Goal: Transaction & Acquisition: Purchase product/service

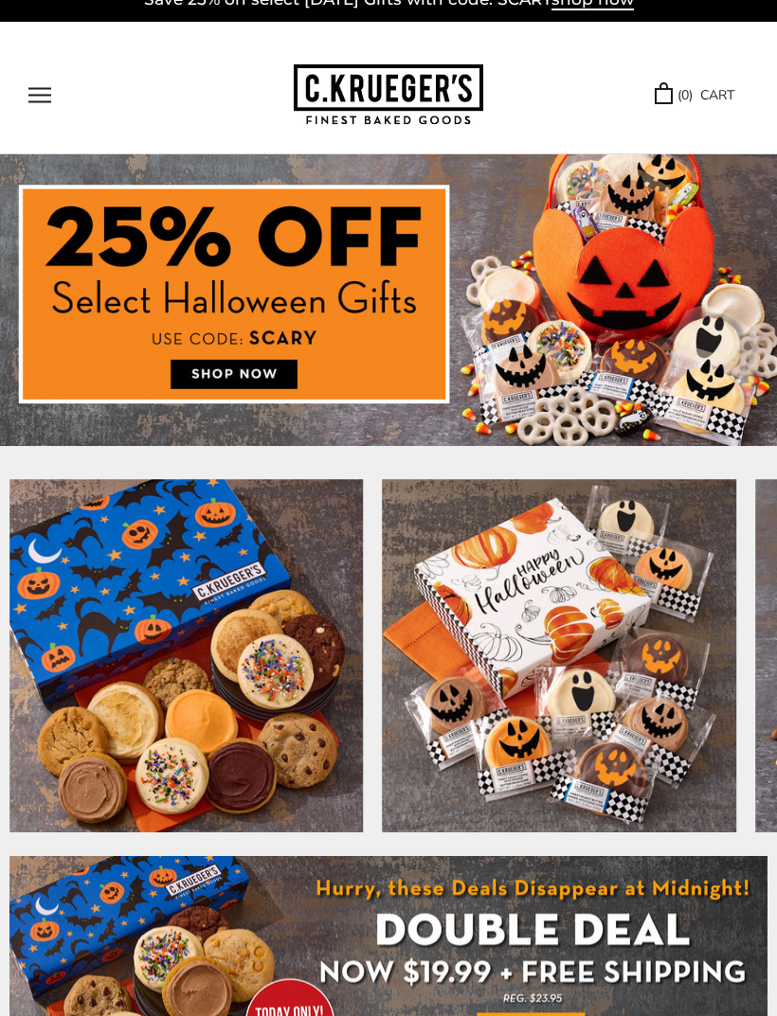
scroll to position [24, 0]
click at [242, 378] on img at bounding box center [388, 300] width 777 height 292
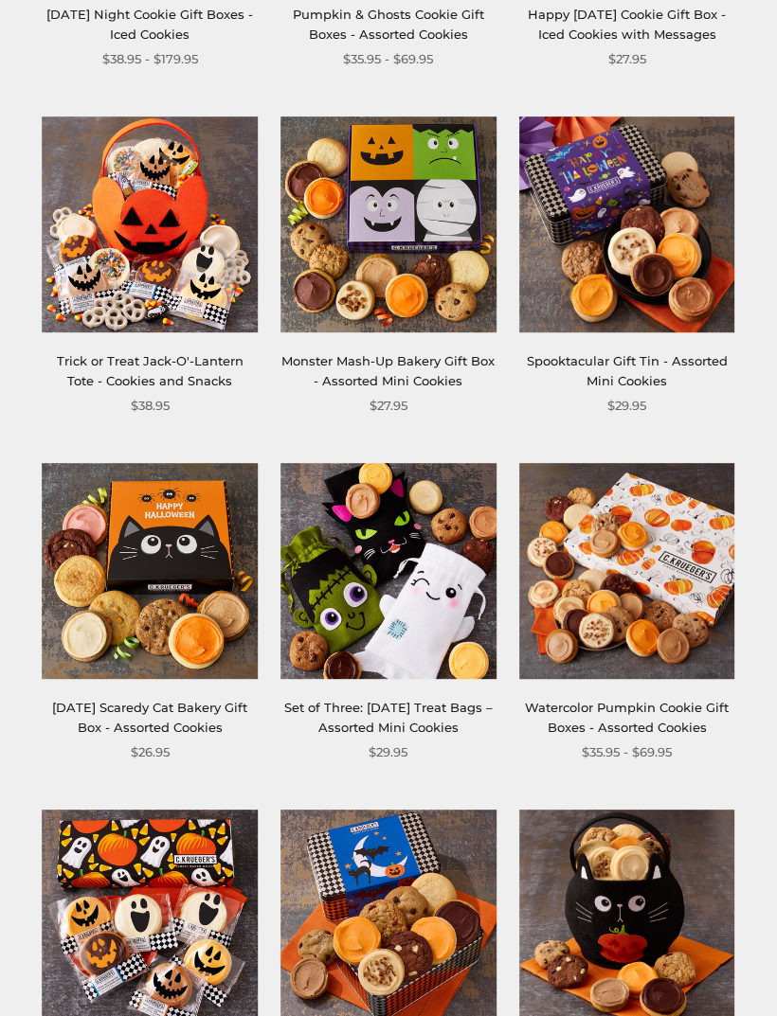
scroll to position [899, 0]
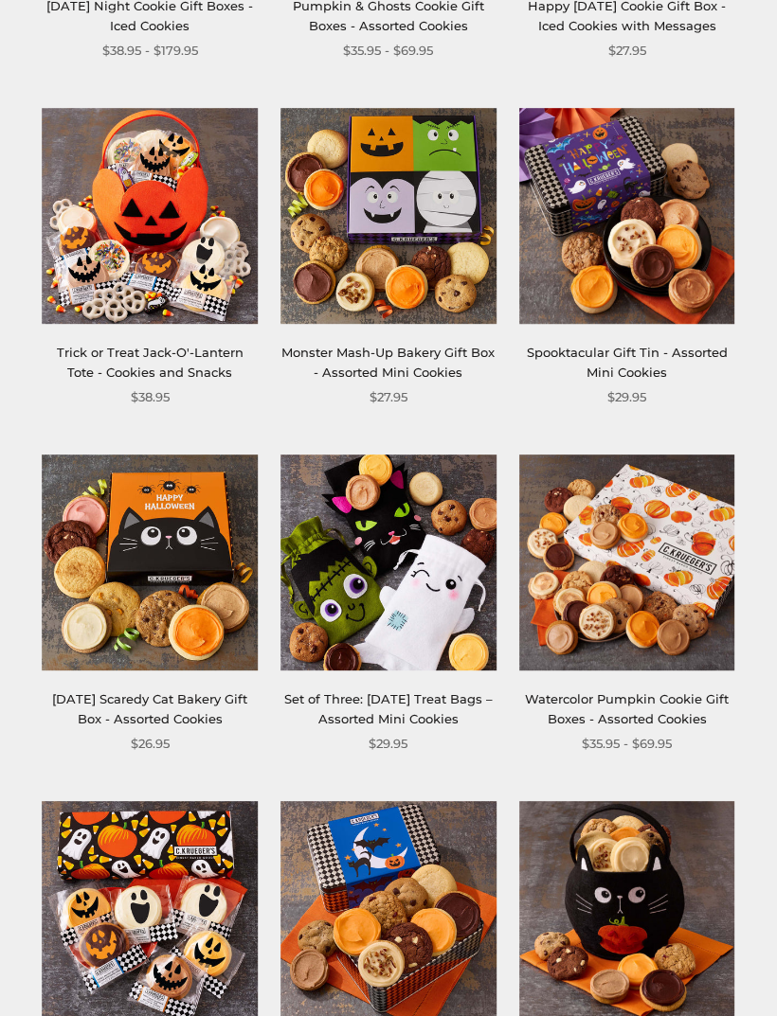
click at [163, 702] on link "[DATE] Scaredy Cat Bakery Gift Box - Assorted Cookies" at bounding box center [149, 708] width 195 height 35
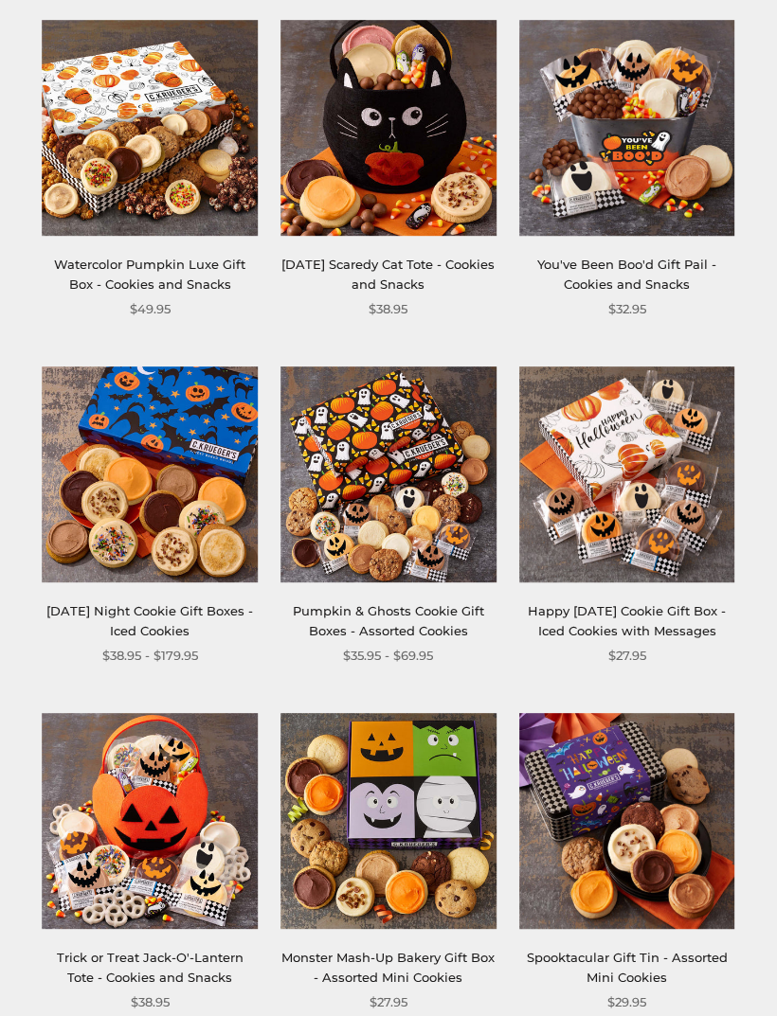
scroll to position [293, 0]
click at [142, 468] on img at bounding box center [151, 476] width 216 height 216
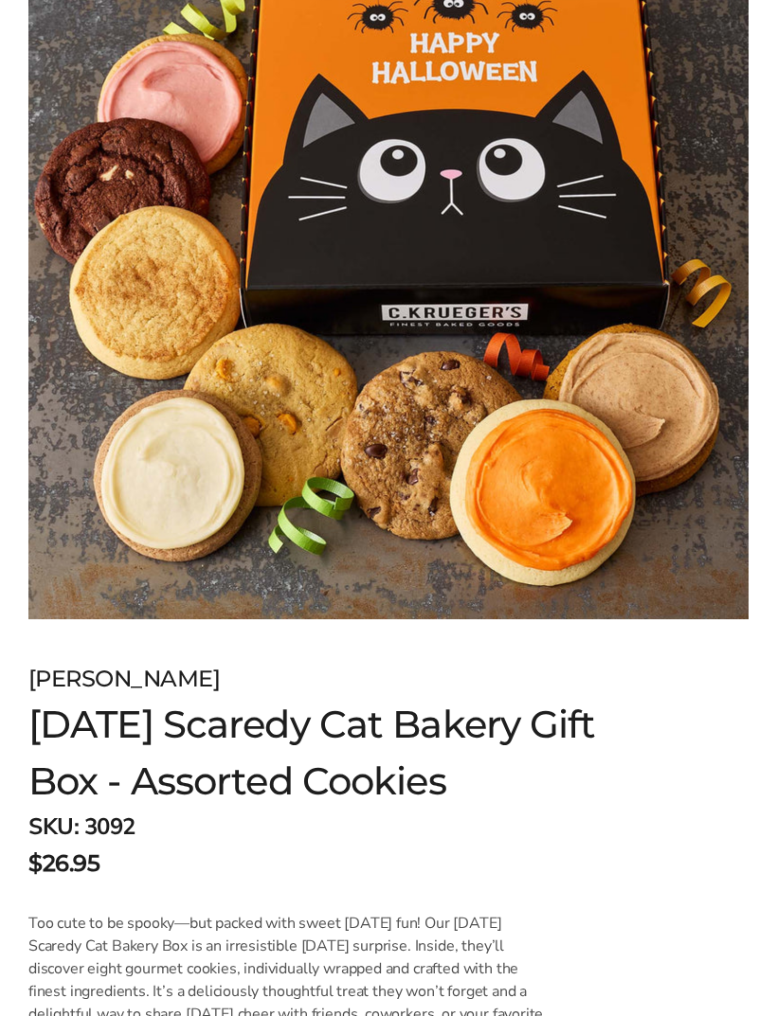
scroll to position [341, 0]
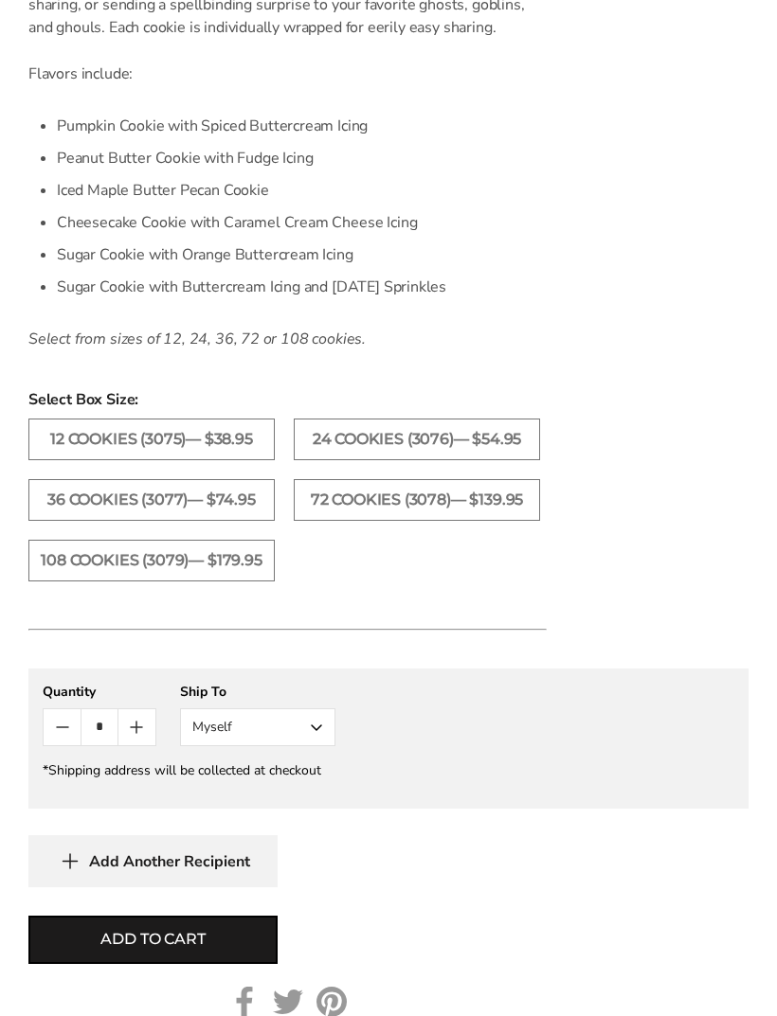
scroll to position [1358, 0]
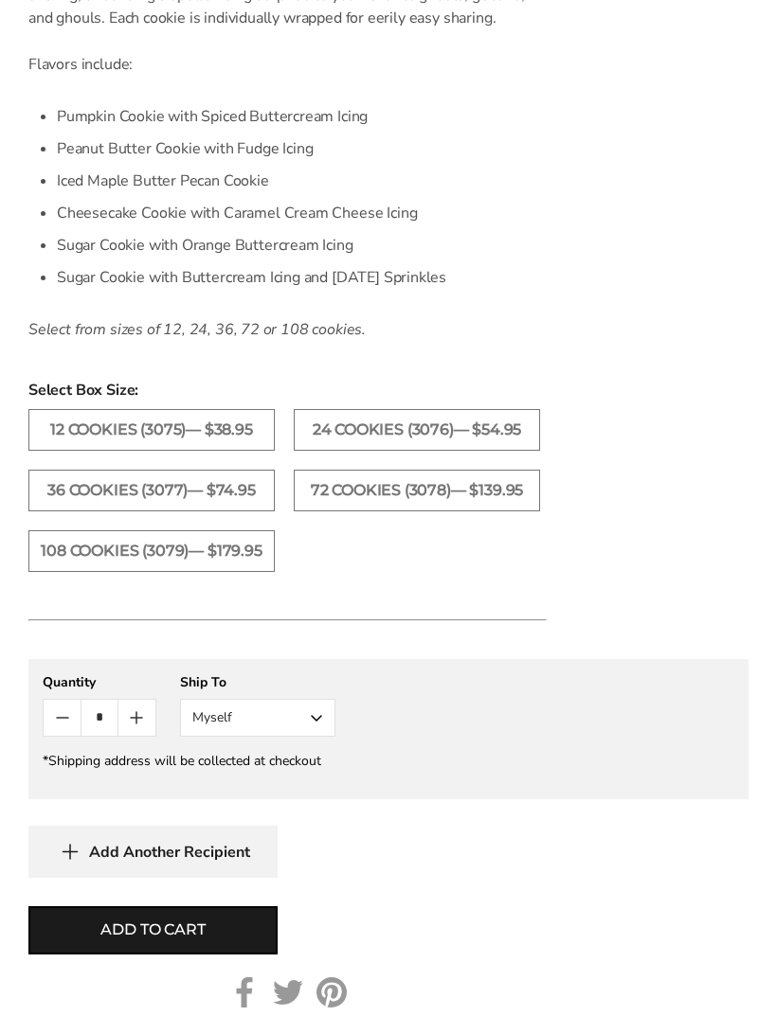
click at [293, 738] on button "Myself" at bounding box center [257, 719] width 155 height 38
click at [286, 805] on button "Other Recipient" at bounding box center [257, 788] width 153 height 34
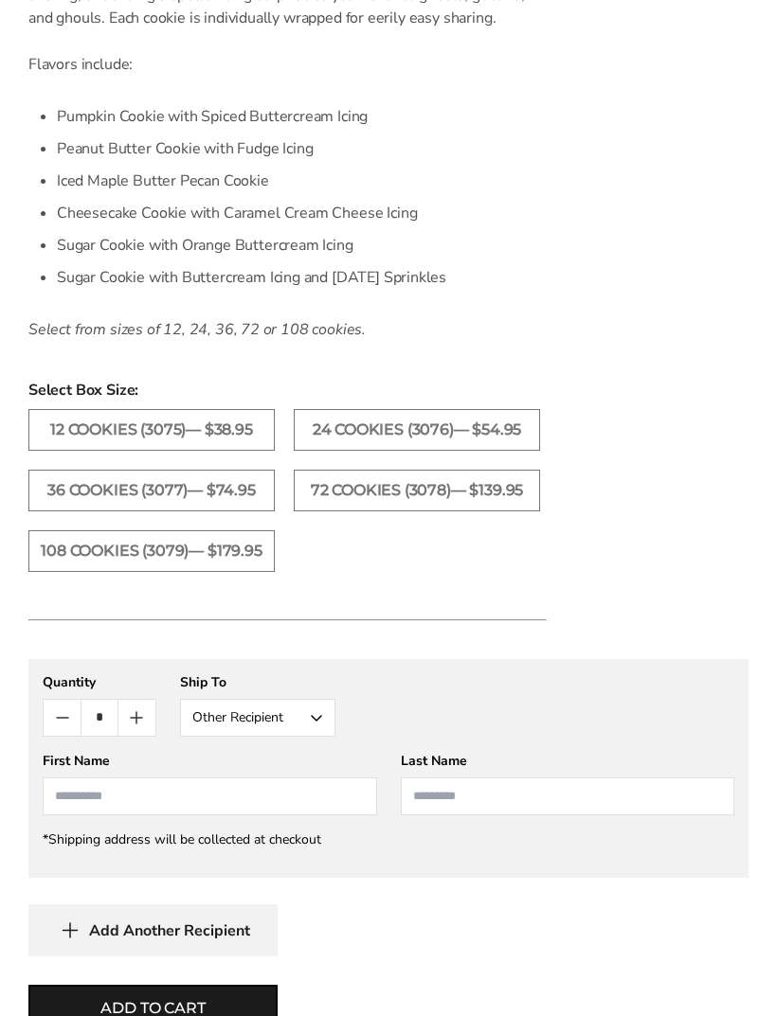
click at [125, 816] on input "First Name" at bounding box center [210, 797] width 334 height 38
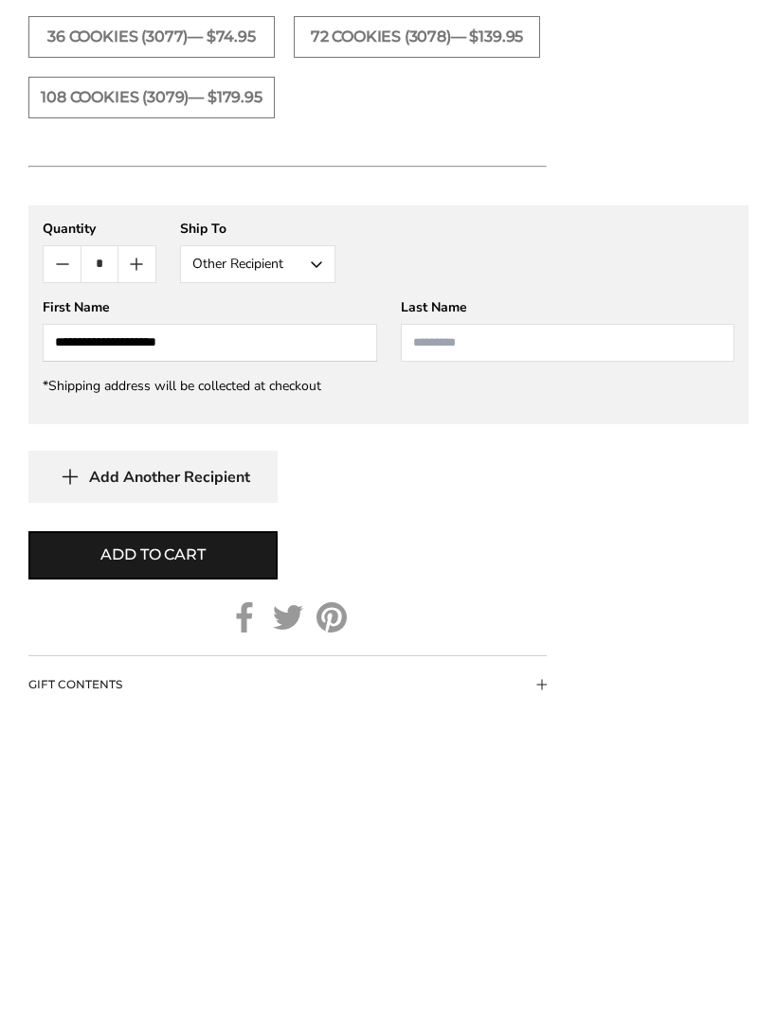
type input "**********"
click at [476, 643] on input "Last Name" at bounding box center [568, 662] width 334 height 38
click at [414, 643] on input "********" at bounding box center [568, 662] width 334 height 38
type input "**********"
click at [254, 770] on button "Add Another Recipient" at bounding box center [152, 796] width 249 height 52
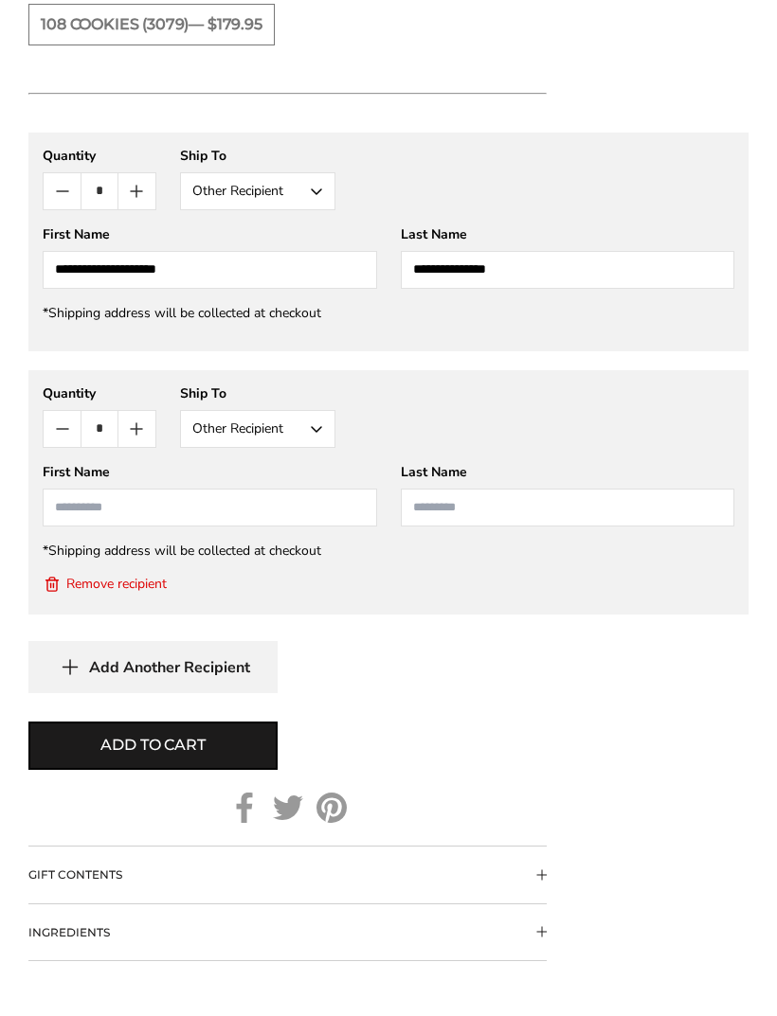
scroll to position [1884, 0]
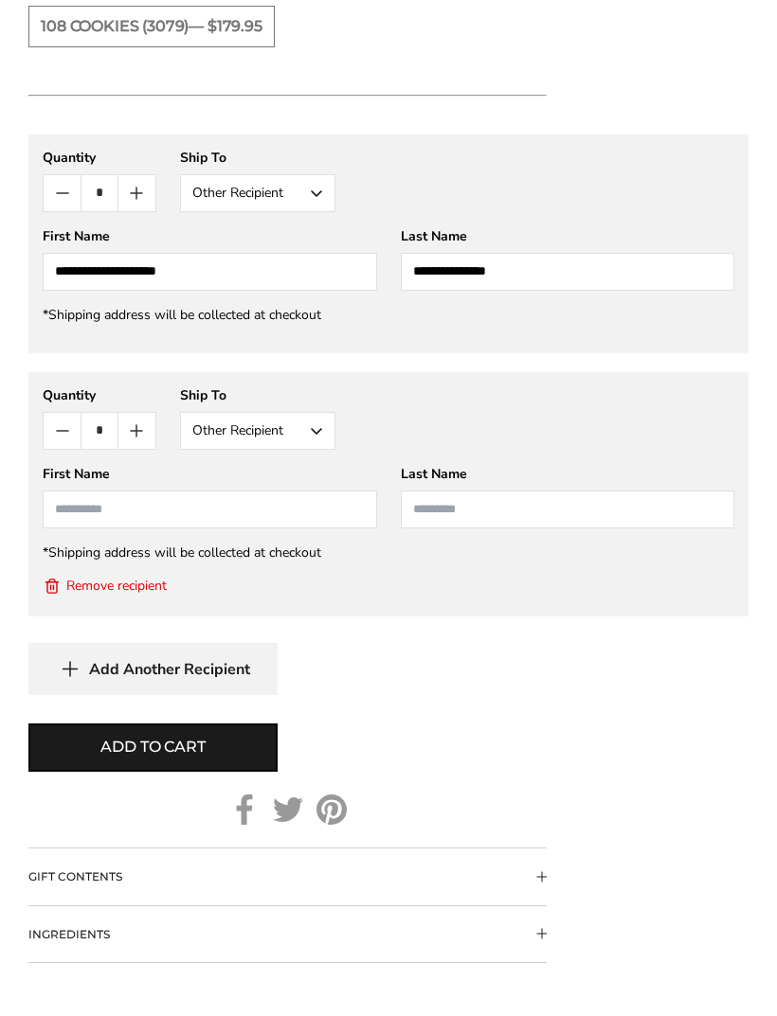
click at [209, 772] on button "Add to cart" at bounding box center [152, 748] width 249 height 48
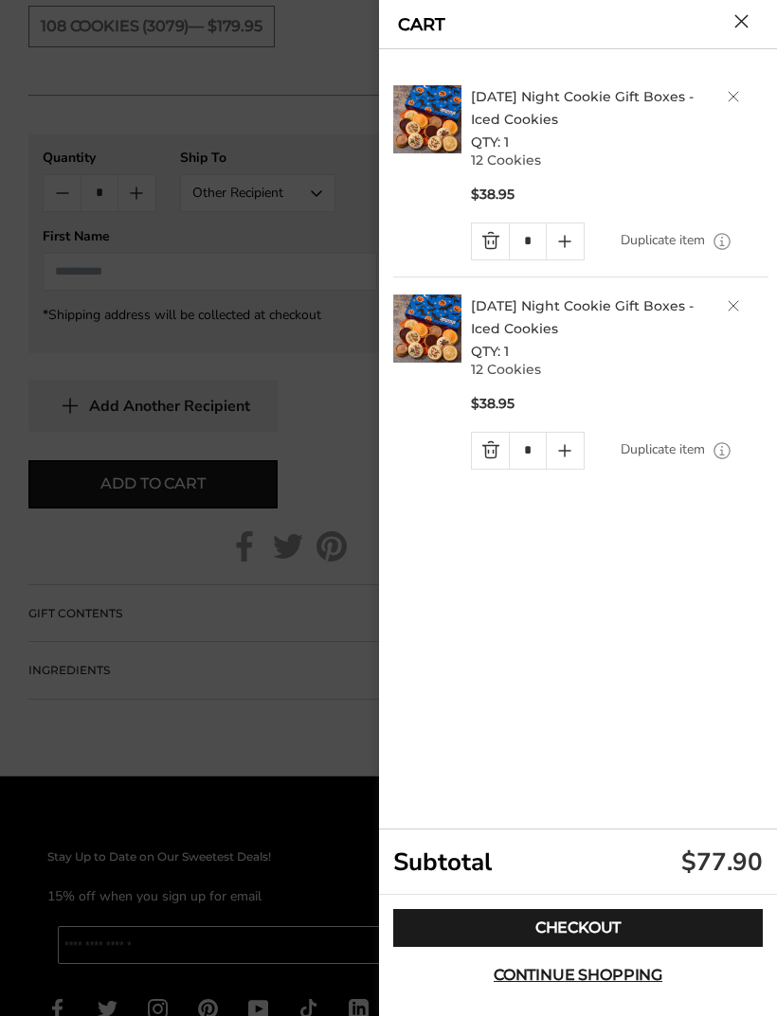
click at [736, 309] on link "Delete product" at bounding box center [732, 305] width 11 height 11
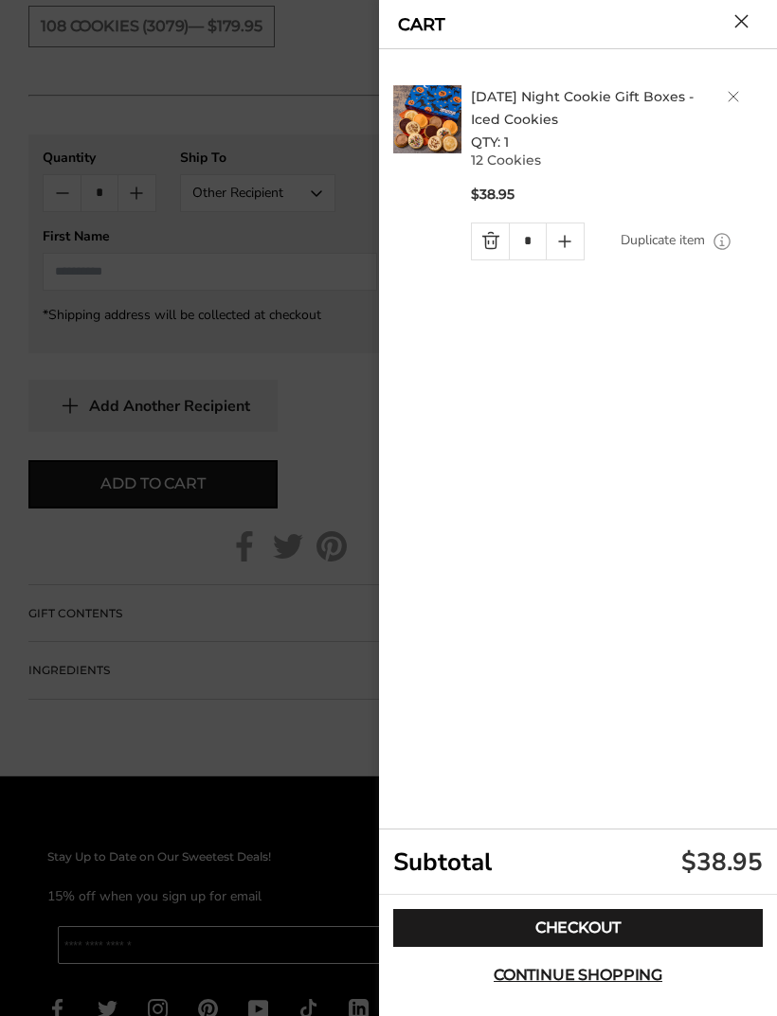
click at [610, 947] on link "Checkout" at bounding box center [577, 928] width 369 height 38
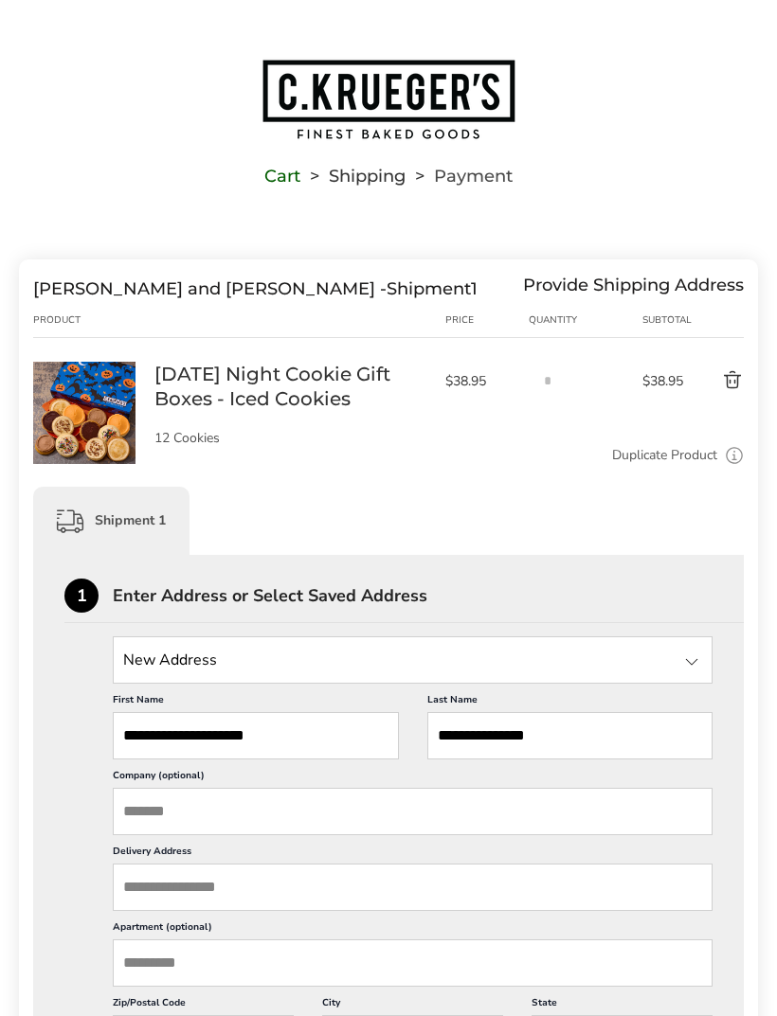
click at [257, 903] on input "Delivery Address" at bounding box center [413, 887] width 600 height 47
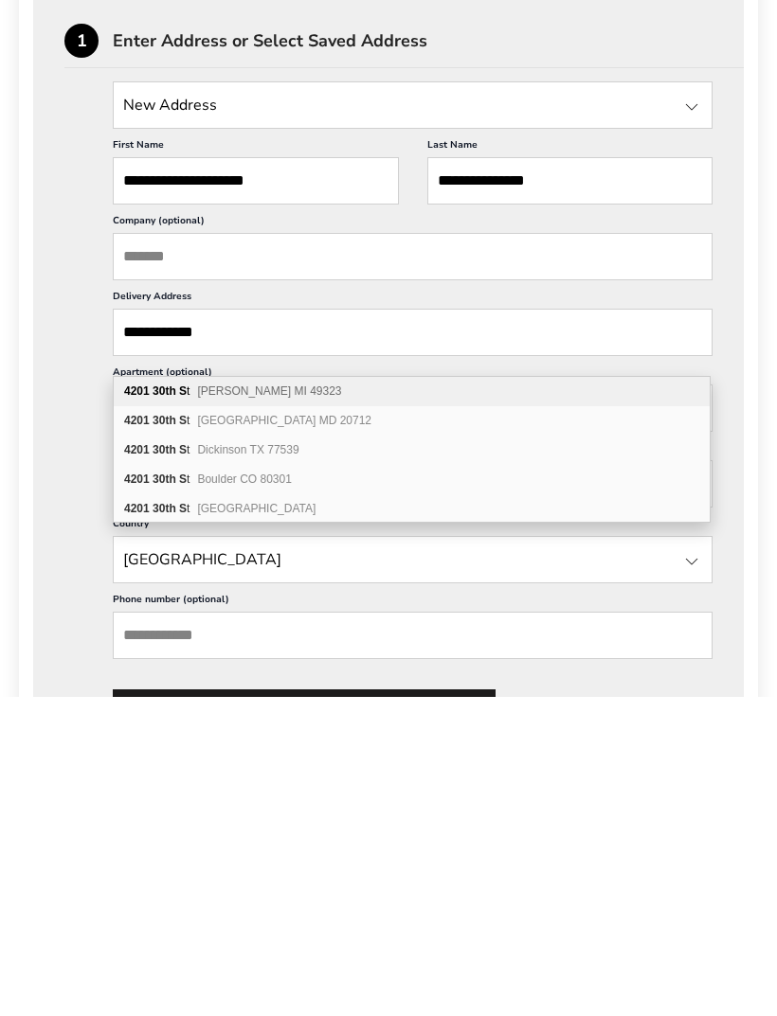
type input "**********"
click at [281, 814] on div "[STREET_ADDRESS]" at bounding box center [412, 828] width 596 height 28
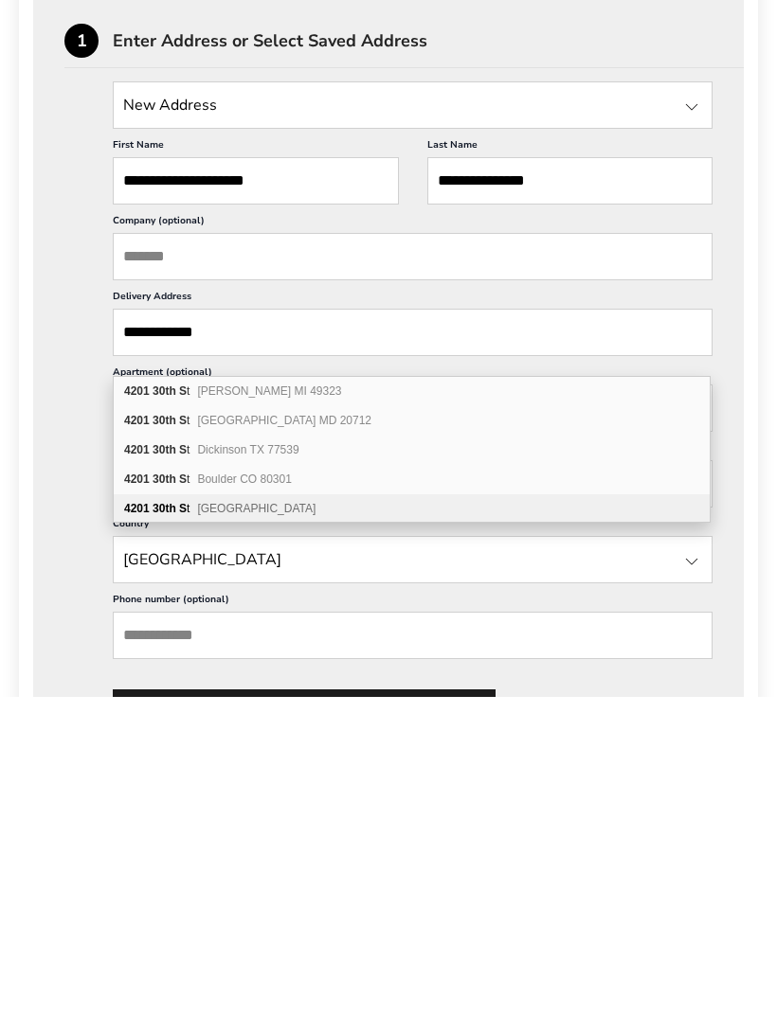
scroll to position [556, 0]
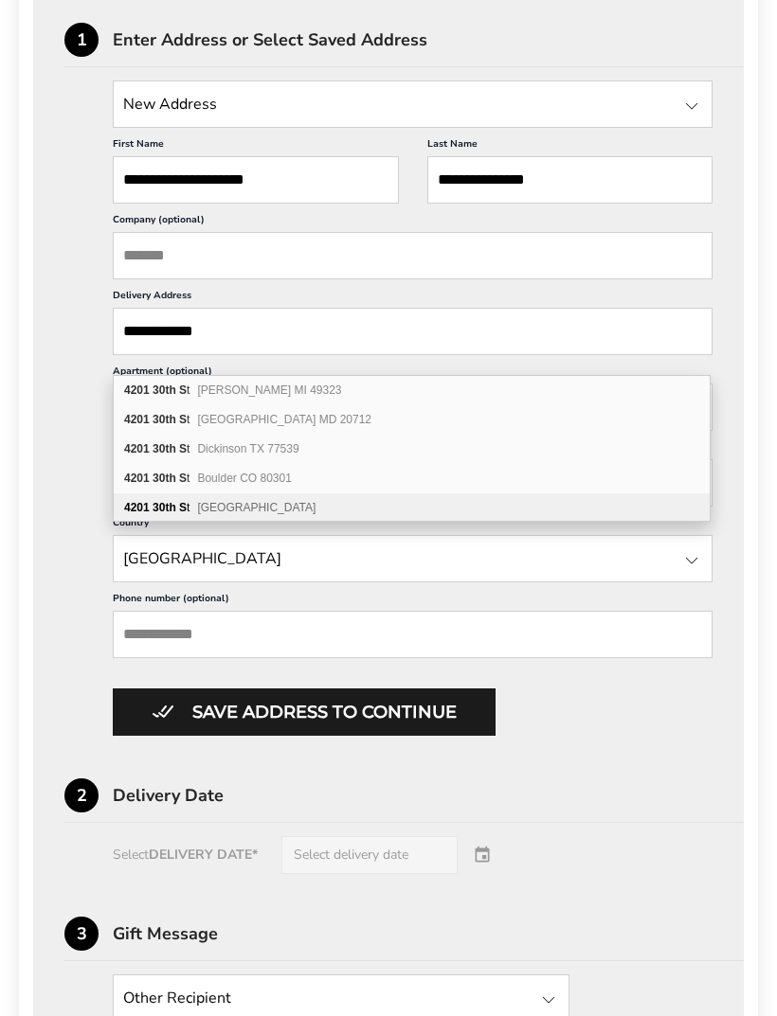
type input "**********"
type input "*********"
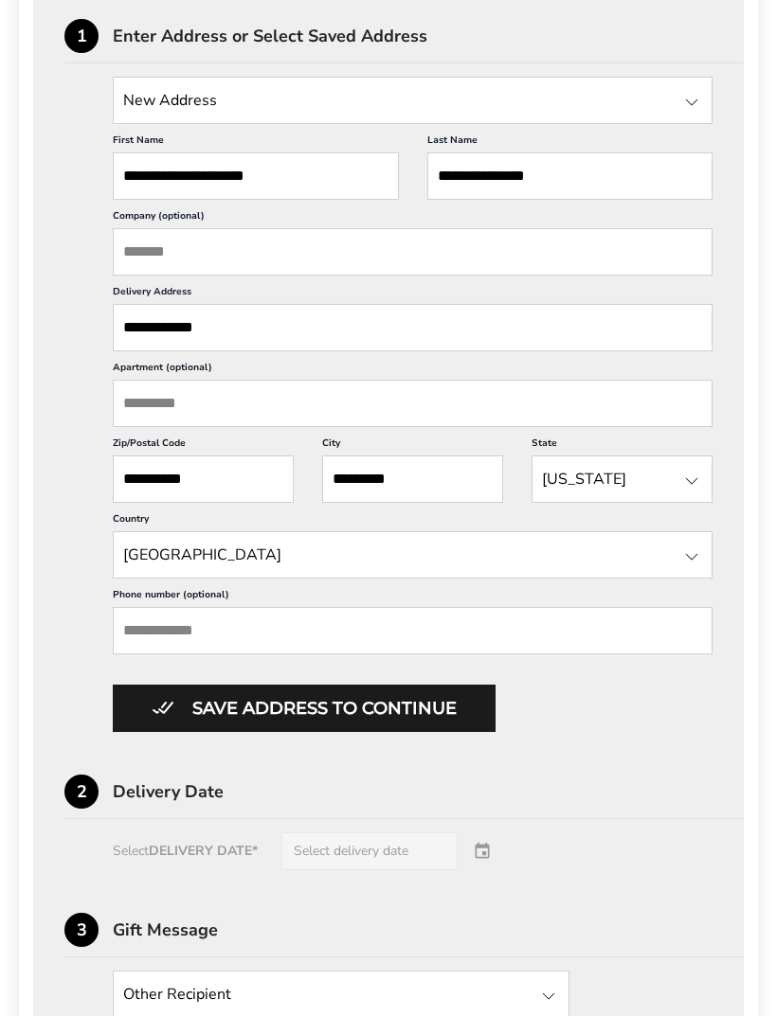
scroll to position [558, 0]
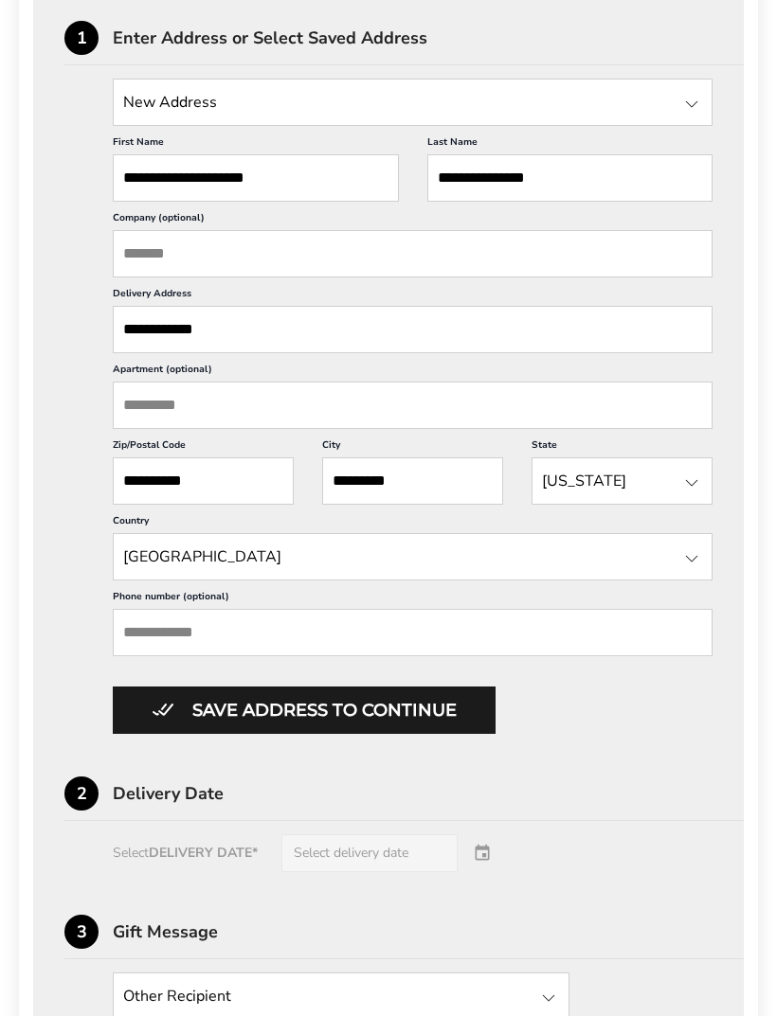
click at [415, 734] on button "Save address to continue" at bounding box center [304, 710] width 383 height 47
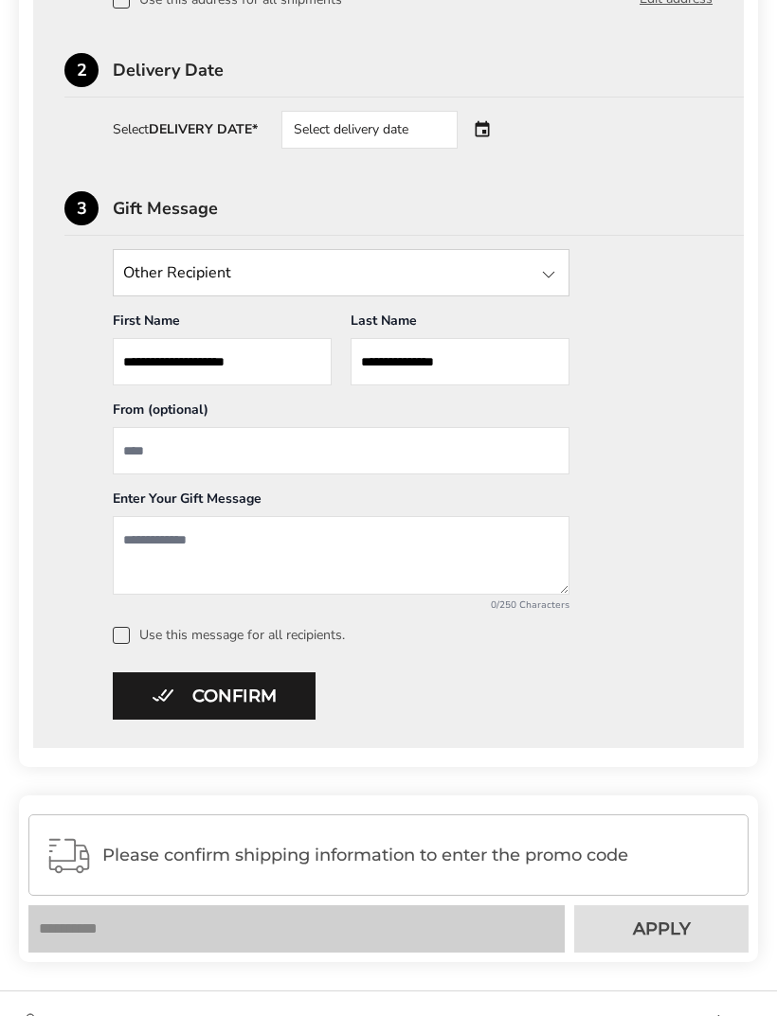
click at [127, 537] on textarea "Add a message" at bounding box center [341, 555] width 457 height 79
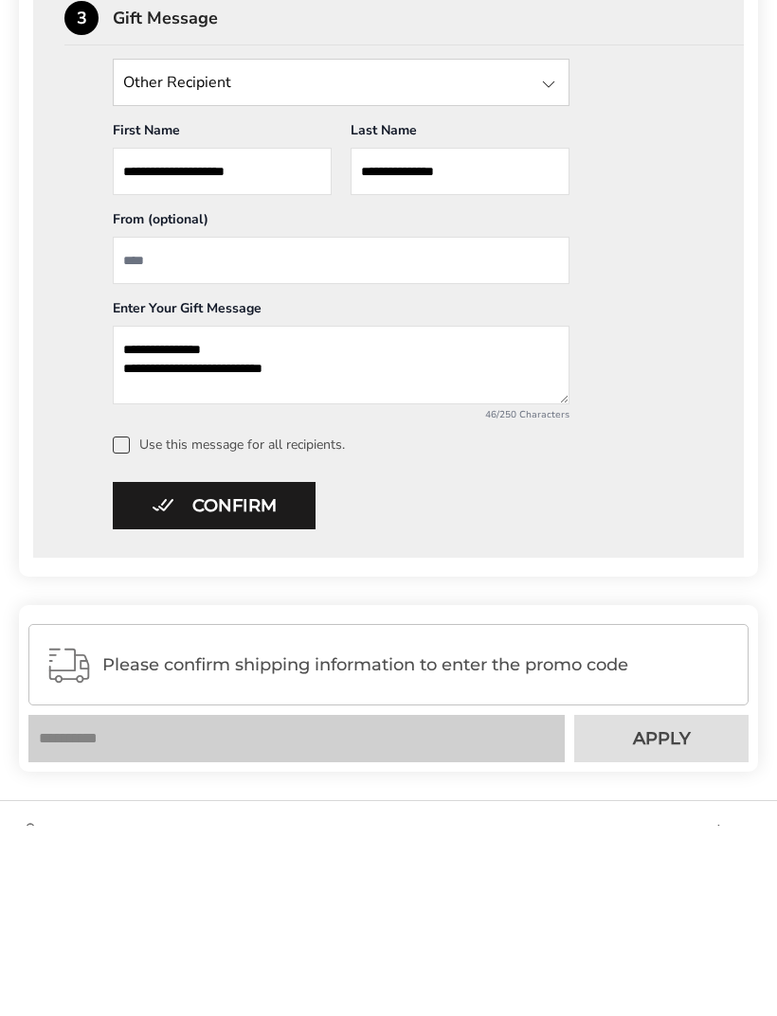
type textarea "**********"
click at [263, 673] on button "Confirm" at bounding box center [214, 696] width 203 height 47
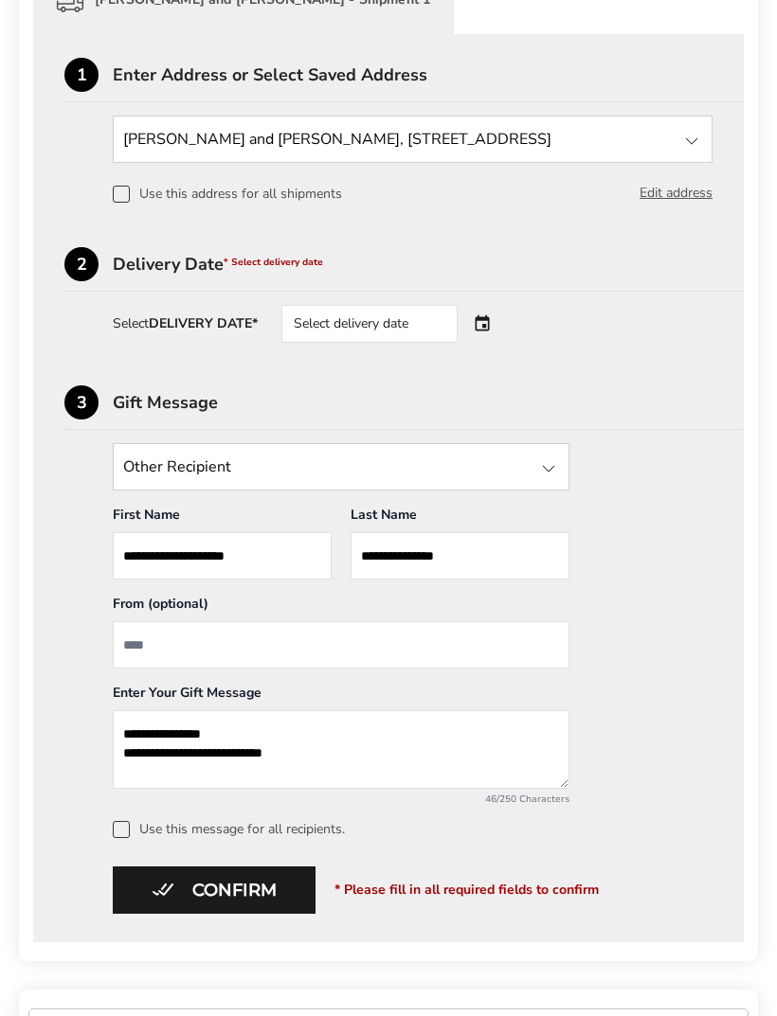
scroll to position [511, 0]
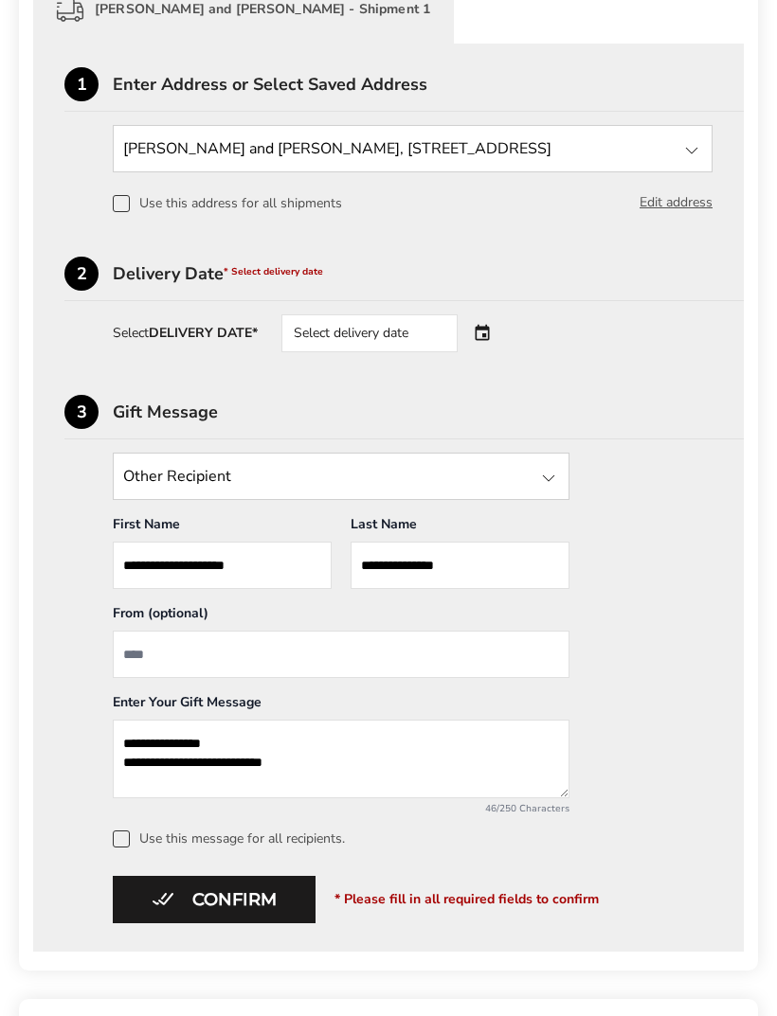
click at [439, 332] on div "Select delivery date" at bounding box center [369, 333] width 176 height 38
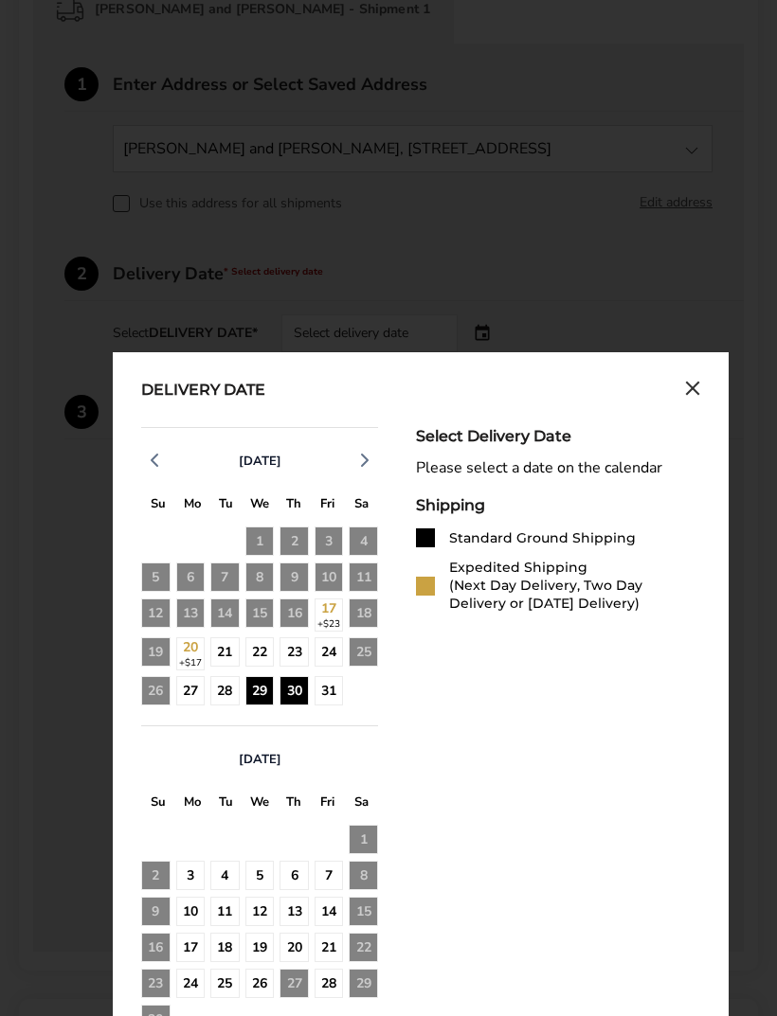
click at [296, 701] on div "30" at bounding box center [293, 690] width 29 height 29
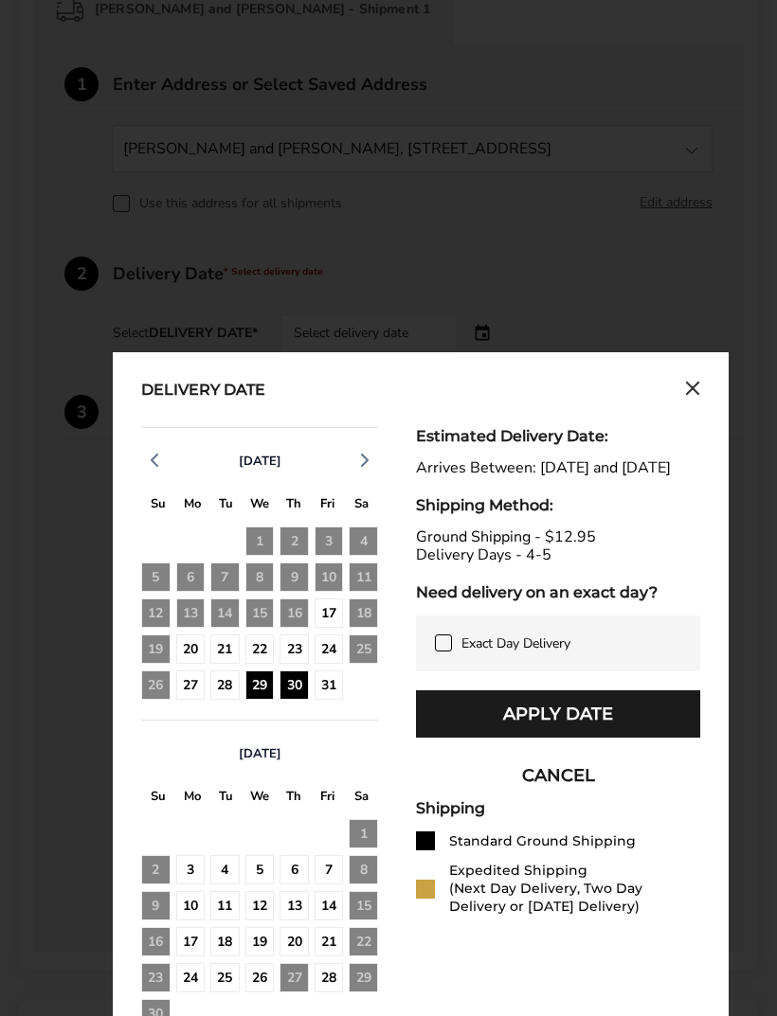
click at [295, 690] on div "30" at bounding box center [293, 685] width 29 height 29
click at [608, 730] on button "Apply Date" at bounding box center [558, 714] width 284 height 47
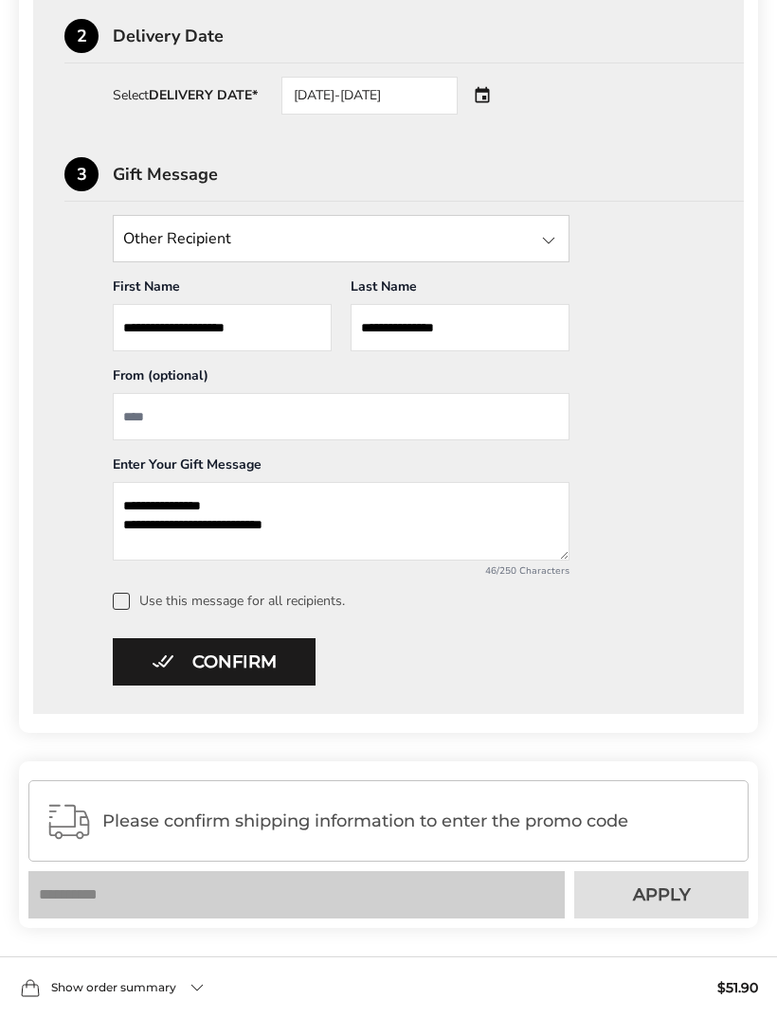
scroll to position [748, 0]
click at [252, 671] on button "Confirm" at bounding box center [214, 662] width 203 height 47
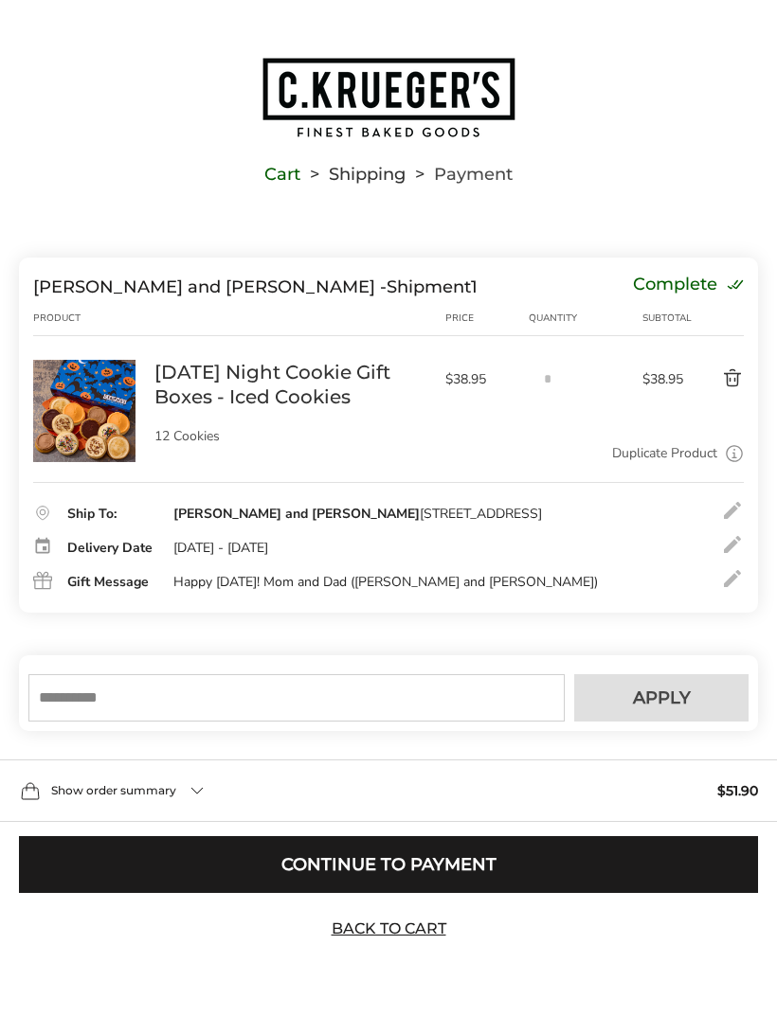
scroll to position [34, 0]
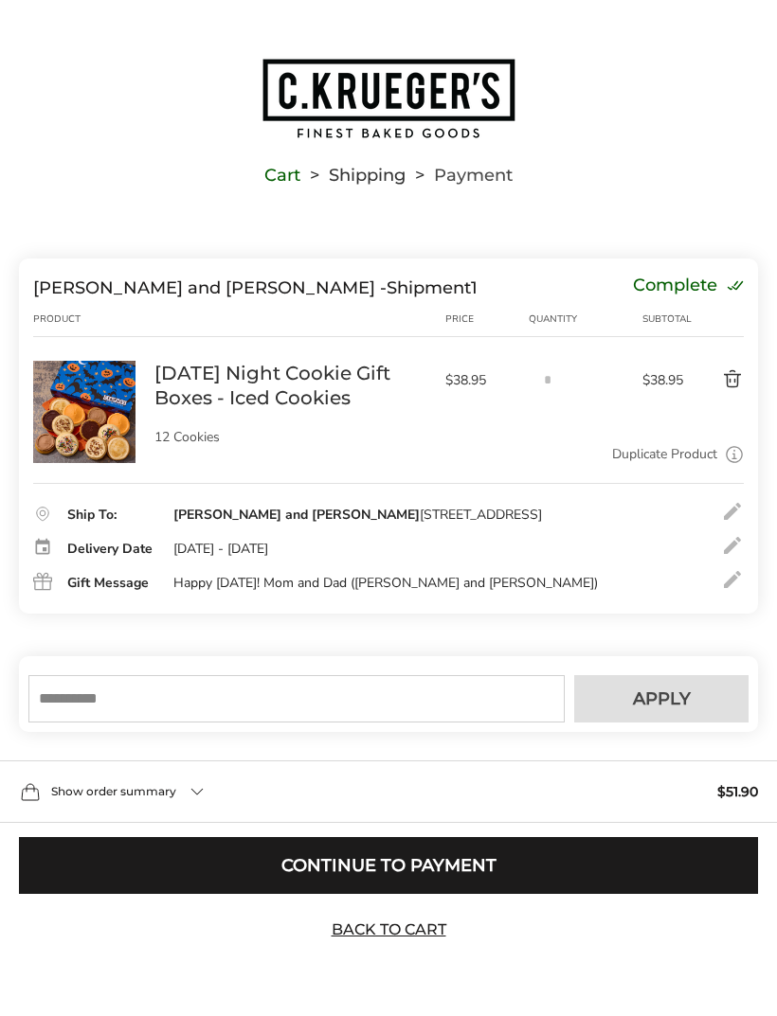
click at [128, 699] on input "text" at bounding box center [296, 698] width 536 height 47
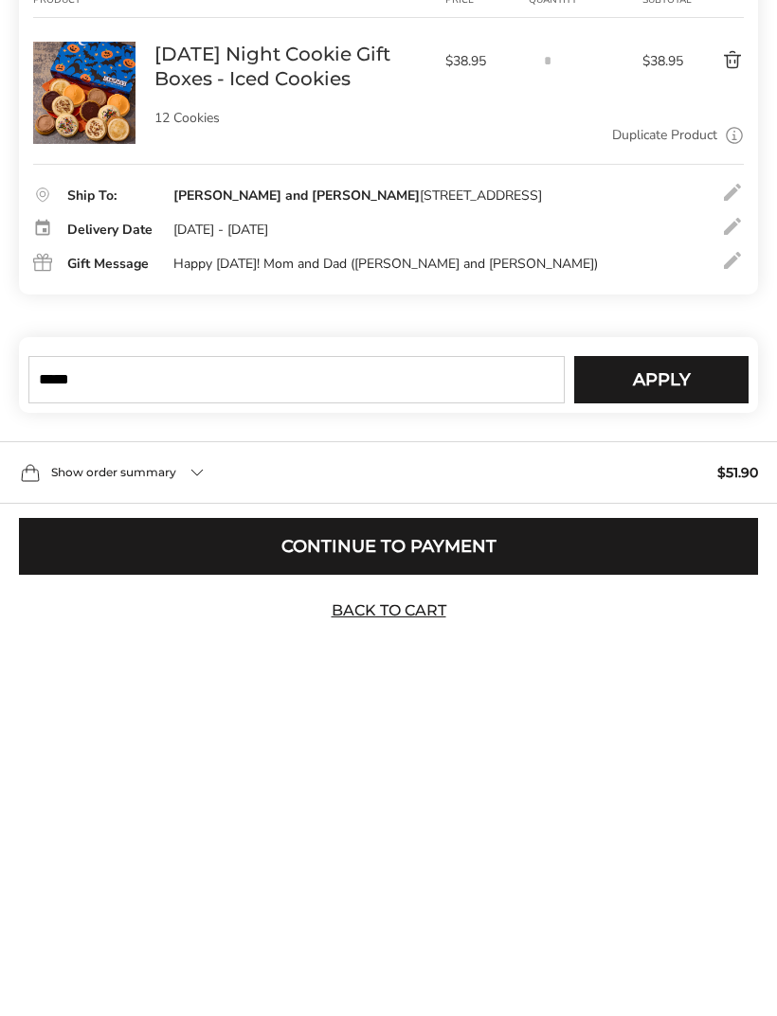
type input "*****"
click at [677, 691] on span "Apply" at bounding box center [662, 699] width 58 height 17
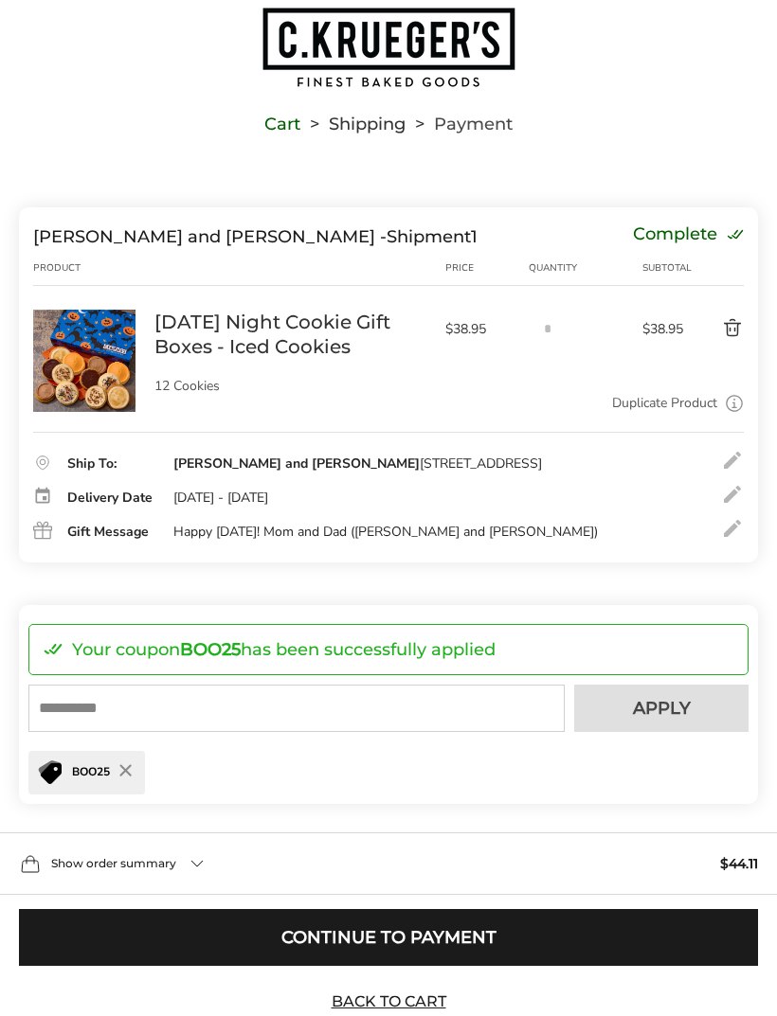
scroll to position [97, 0]
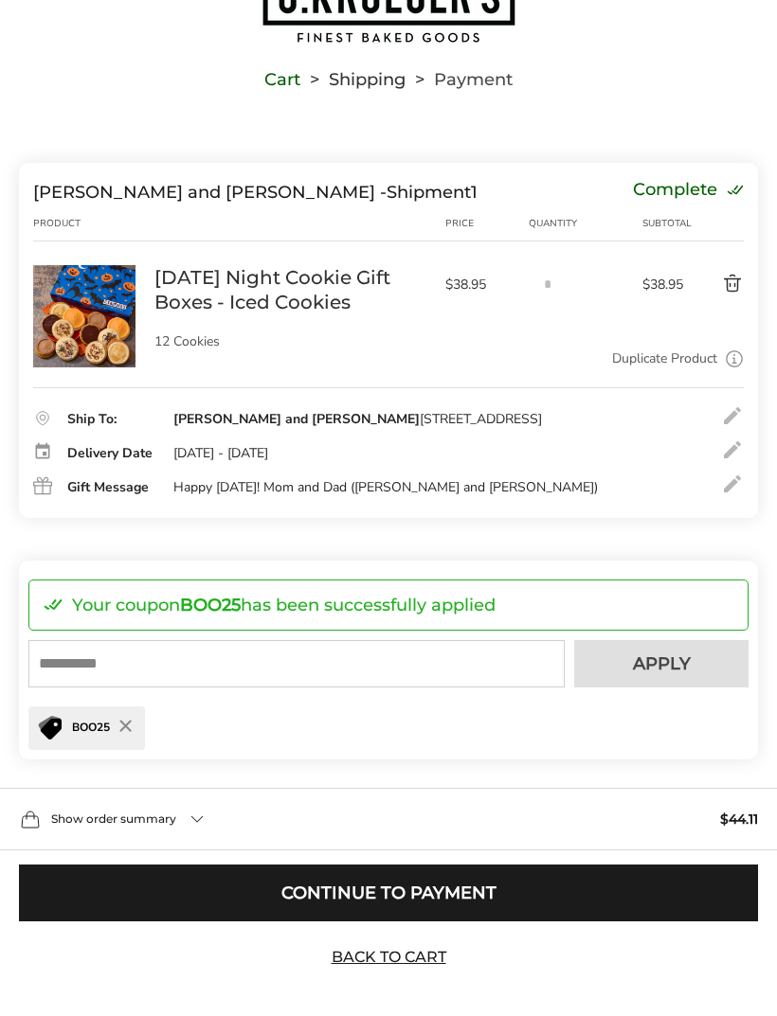
click at [415, 922] on button "Continue to Payment" at bounding box center [388, 893] width 739 height 57
